Goal: Task Accomplishment & Management: Use online tool/utility

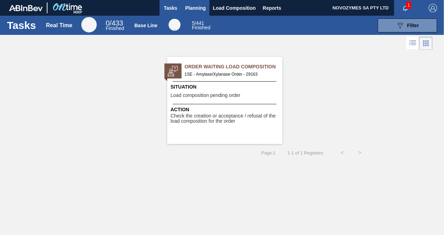
click at [194, 6] on span "Planning" at bounding box center [195, 8] width 21 height 8
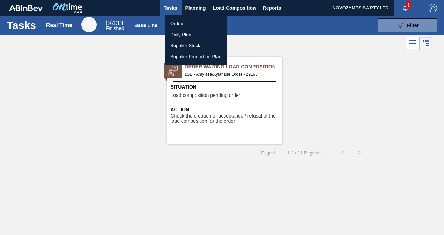
click at [188, 22] on li "Orders" at bounding box center [196, 23] width 62 height 11
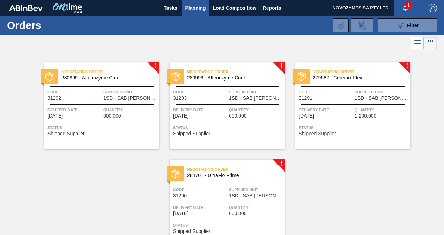
click at [153, 66] on div "Negotiating Order 280999 - Attenuzyme Core Code 31292 Supplied Unit 1SD - SAB R…" at bounding box center [101, 105] width 115 height 87
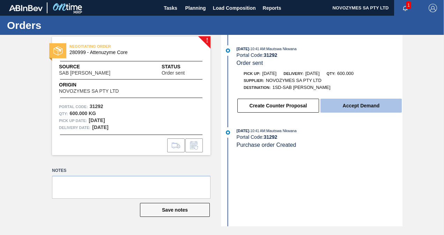
click at [352, 109] on button "Accept Demand" at bounding box center [360, 106] width 81 height 14
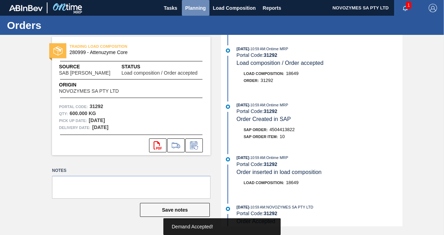
click at [186, 6] on span "Planning" at bounding box center [195, 8] width 21 height 8
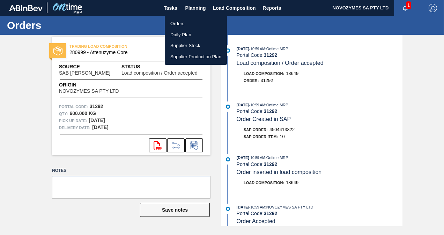
click at [187, 20] on li "Orders" at bounding box center [196, 23] width 62 height 11
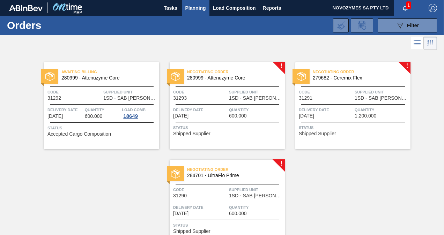
click at [246, 83] on div "Negotiating Order 280999 - Attenuzyme Core Code 31293 Supplied Unit 1SD - SAB R…" at bounding box center [227, 105] width 115 height 87
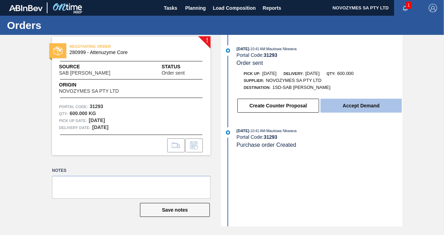
click at [351, 103] on button "Accept Demand" at bounding box center [360, 106] width 81 height 14
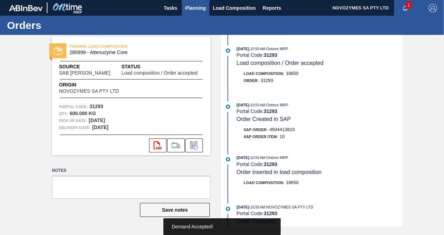
click at [197, 9] on span "Planning" at bounding box center [195, 8] width 21 height 8
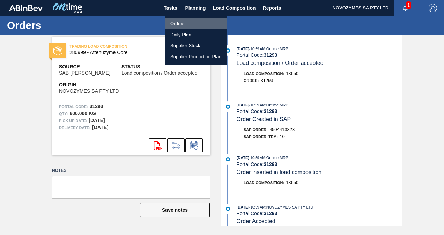
click at [190, 22] on li "Orders" at bounding box center [196, 23] width 62 height 11
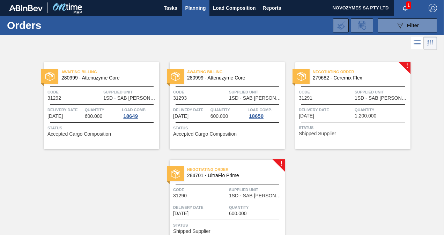
click at [341, 92] on span "Code" at bounding box center [326, 92] width 54 height 7
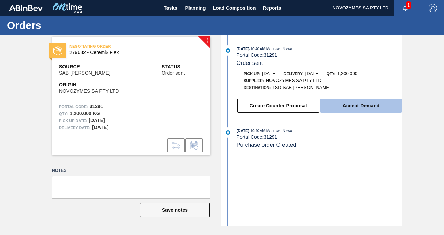
click at [357, 106] on button "Accept Demand" at bounding box center [360, 106] width 81 height 14
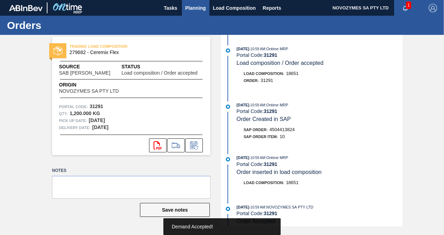
click at [197, 7] on span "Planning" at bounding box center [195, 8] width 21 height 8
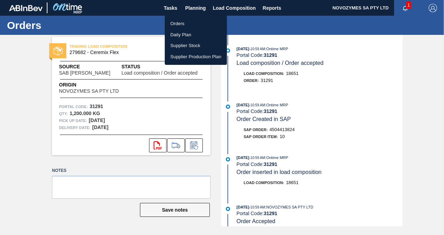
click at [195, 22] on li "Orders" at bounding box center [196, 23] width 62 height 11
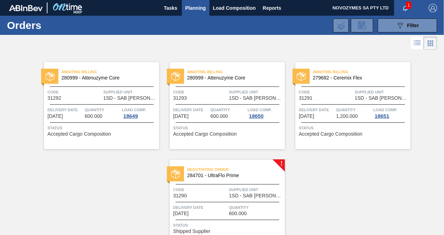
click at [253, 186] on span "Supplied Unit" at bounding box center [256, 189] width 54 height 7
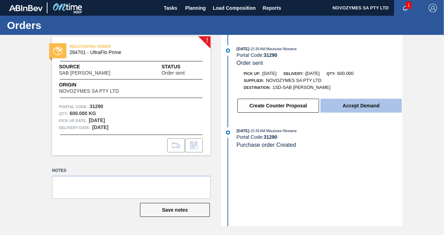
click at [358, 110] on button "Accept Demand" at bounding box center [360, 106] width 81 height 14
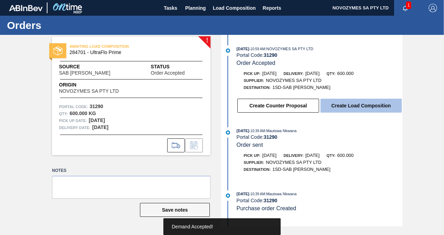
click at [342, 105] on button "Create Load Composition" at bounding box center [360, 106] width 81 height 14
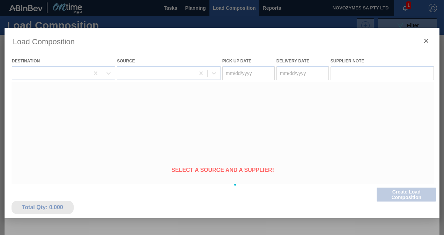
type Date "[DATE]"
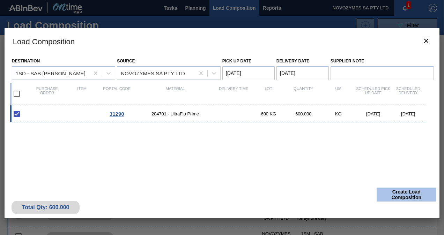
click at [401, 196] on button "Create Load Composition" at bounding box center [405, 195] width 59 height 14
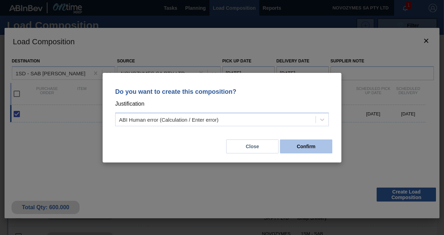
click at [311, 145] on button "Confirm" at bounding box center [306, 147] width 52 height 14
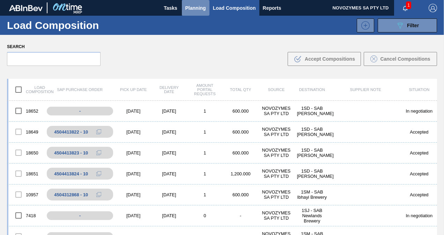
click at [186, 8] on span "Planning" at bounding box center [195, 8] width 21 height 8
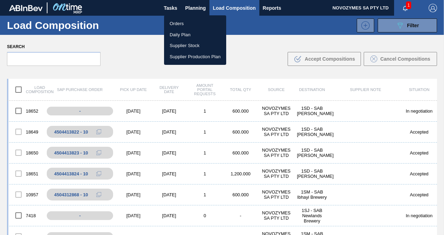
click at [200, 25] on li "Orders" at bounding box center [195, 23] width 62 height 11
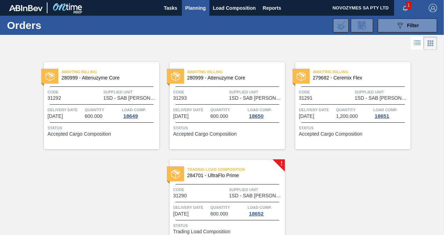
click at [209, 170] on span "Trading Load Composition" at bounding box center [236, 169] width 98 height 7
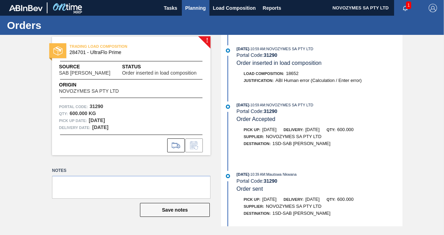
click at [192, 7] on span "Planning" at bounding box center [195, 8] width 21 height 8
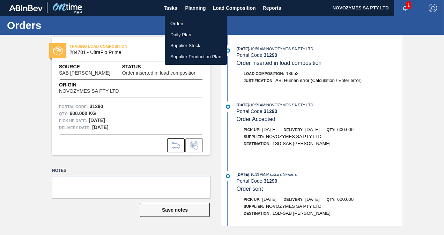
click at [188, 24] on li "Orders" at bounding box center [196, 23] width 62 height 11
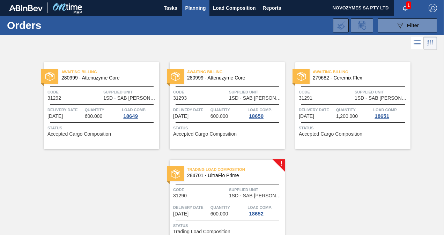
click at [240, 175] on span "284701 - UltraFlo Prime" at bounding box center [233, 175] width 92 height 5
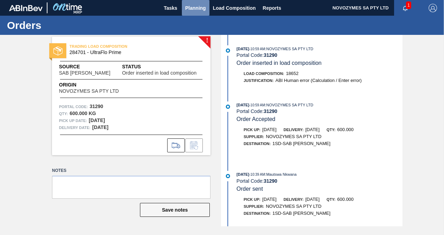
click at [197, 7] on span "Planning" at bounding box center [195, 8] width 21 height 8
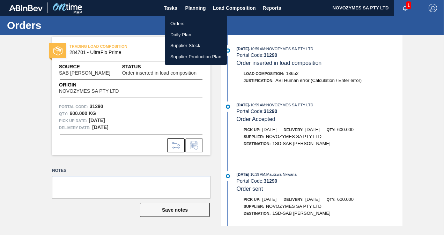
click at [192, 24] on li "Orders" at bounding box center [196, 23] width 62 height 11
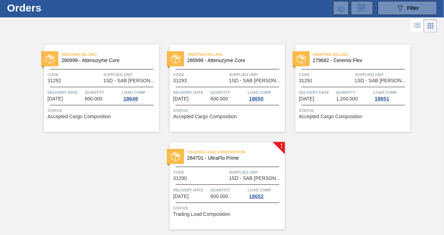
scroll to position [37, 0]
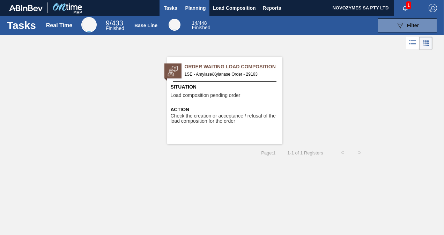
click at [198, 6] on span "Planning" at bounding box center [195, 8] width 21 height 8
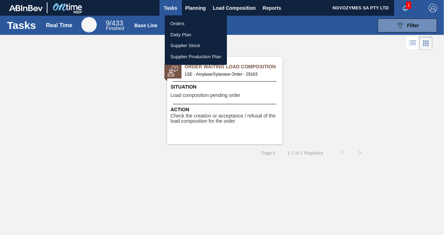
click at [192, 23] on li "Orders" at bounding box center [196, 23] width 62 height 11
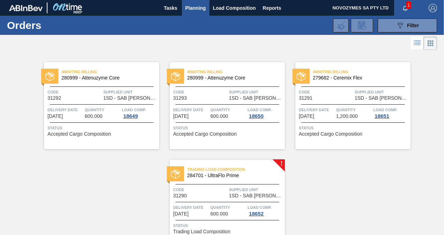
click at [107, 101] on div "Awaiting Billing 280999 - Attenuzyme Core Code 31292 Supplied Unit 1SD - SAB Ro…" at bounding box center [101, 105] width 115 height 87
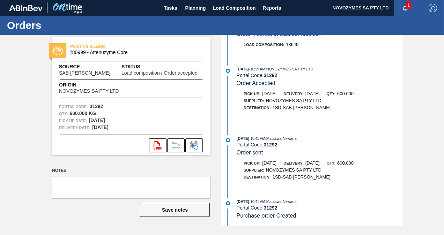
scroll to position [142, 0]
